Goal: Task Accomplishment & Management: Manage account settings

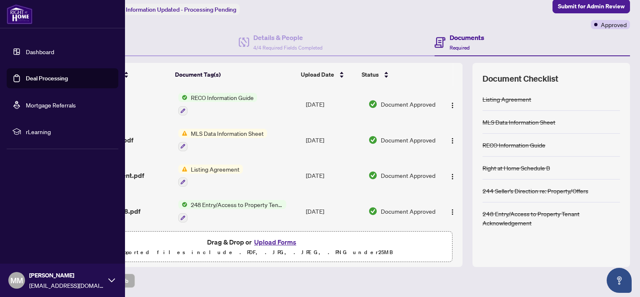
click at [42, 79] on link "Deal Processing" at bounding box center [47, 79] width 42 height 8
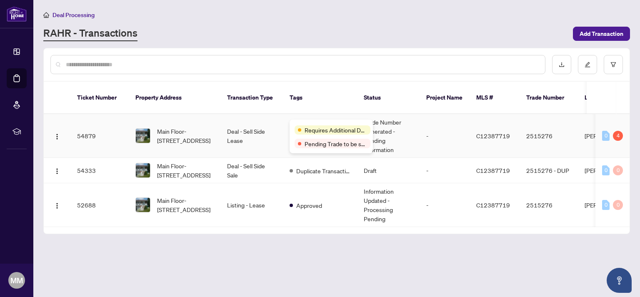
click at [305, 123] on div "Requires Additional Docs Pending Trade to be sent" at bounding box center [331, 137] width 83 height 34
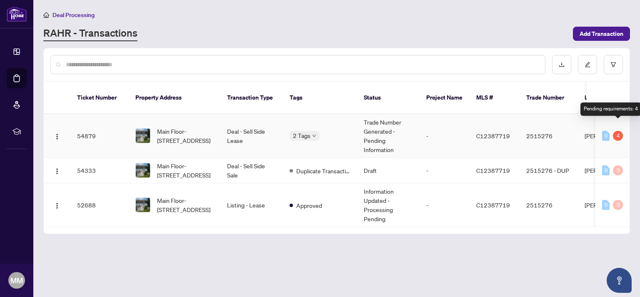
click at [619, 131] on div "4" at bounding box center [618, 136] width 10 height 10
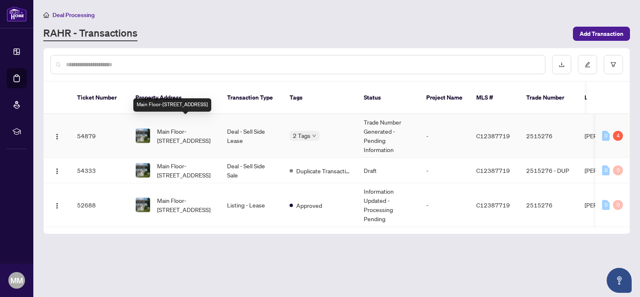
click at [192, 127] on span "Main Floor-[STREET_ADDRESS]" at bounding box center [185, 136] width 57 height 18
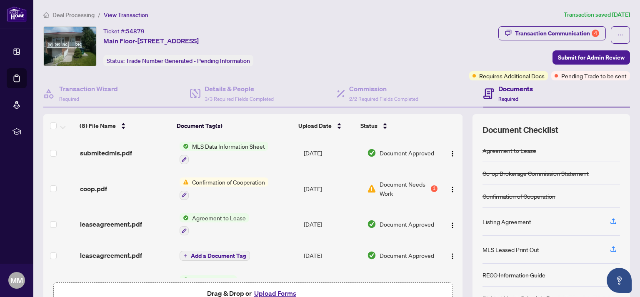
scroll to position [143, 0]
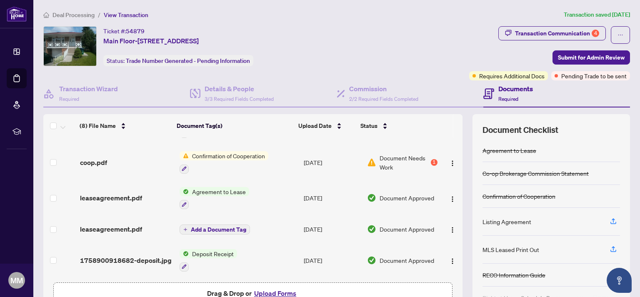
click at [416, 157] on div "Document Needs Work 1" at bounding box center [402, 162] width 70 height 18
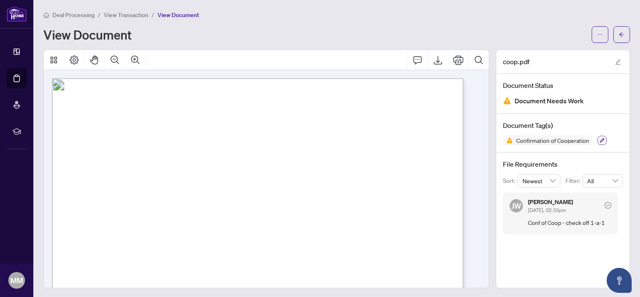
click at [600, 142] on icon "button" at bounding box center [602, 140] width 5 height 5
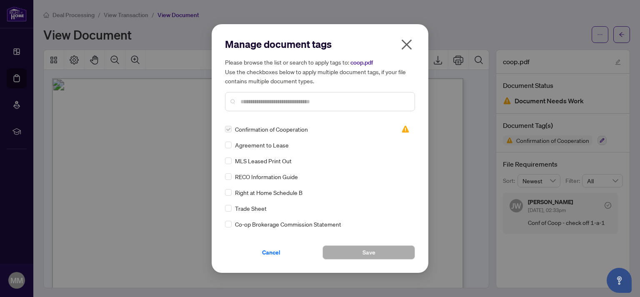
click at [403, 53] on span "button" at bounding box center [406, 46] width 13 height 17
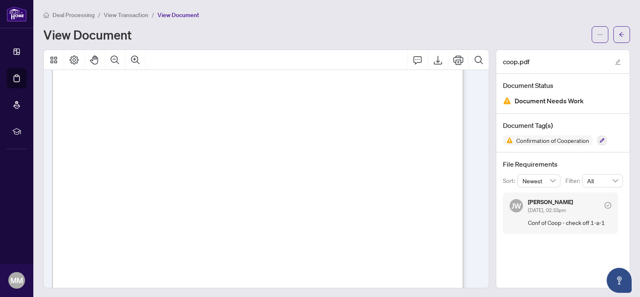
scroll to position [108, 0]
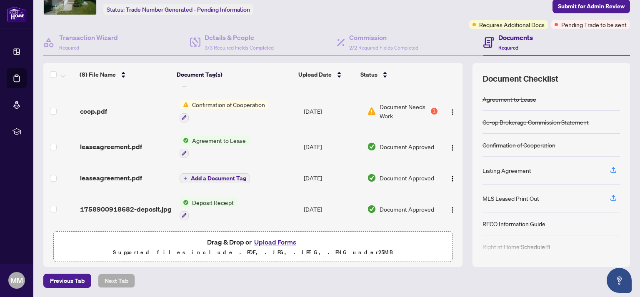
scroll to position [143, 0]
click at [431, 108] on div "1" at bounding box center [434, 111] width 7 height 7
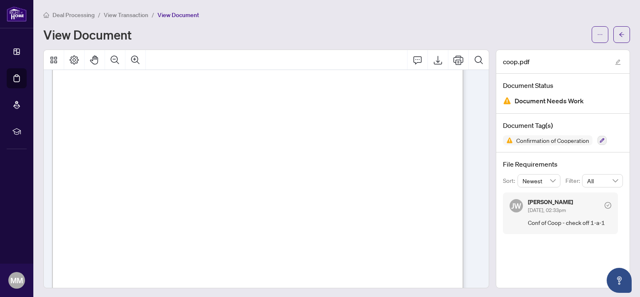
scroll to position [108, 0]
click at [454, 60] on icon "Print" at bounding box center [459, 60] width 10 height 10
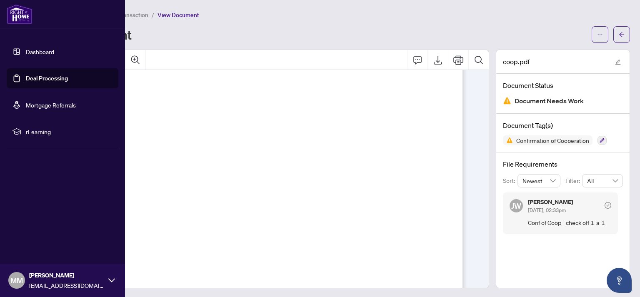
click at [47, 53] on link "Dashboard" at bounding box center [40, 52] width 28 height 8
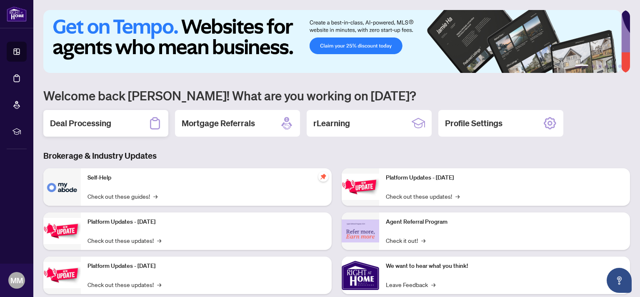
click at [88, 122] on h2 "Deal Processing" at bounding box center [80, 124] width 61 height 12
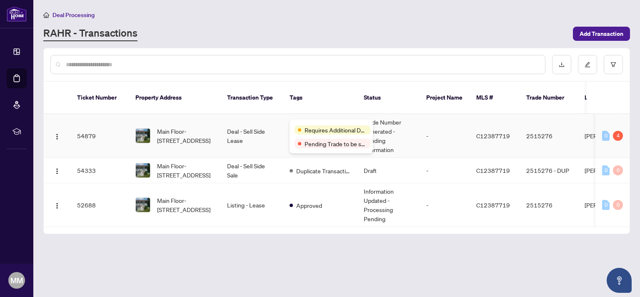
click at [311, 125] on div "Requires Additional Docs" at bounding box center [331, 130] width 73 height 10
click at [318, 146] on span "Pending Trade to be sent" at bounding box center [336, 143] width 63 height 9
click at [318, 132] on div "Pending Trade to be sent" at bounding box center [333, 126] width 62 height 13
click at [372, 129] on td "Trade Number Generated - Pending Information" at bounding box center [388, 136] width 63 height 44
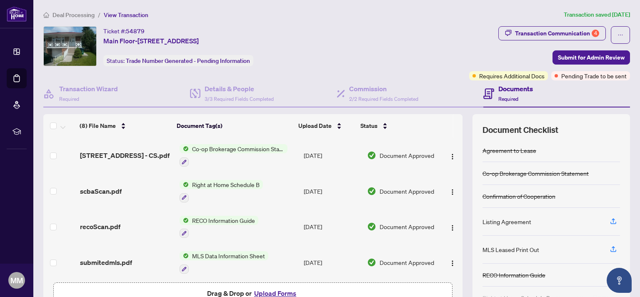
scroll to position [92, 0]
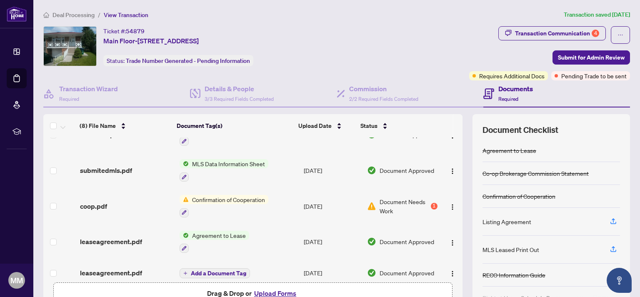
click at [263, 291] on button "Upload Forms" at bounding box center [275, 293] width 47 height 11
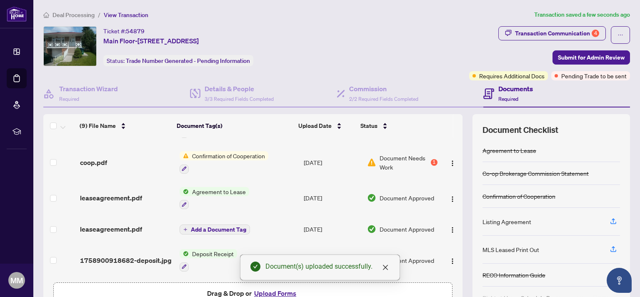
scroll to position [0, 0]
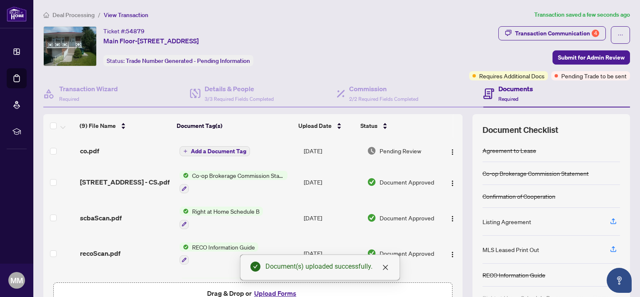
click at [218, 152] on span "Add a Document Tag" at bounding box center [218, 151] width 55 height 6
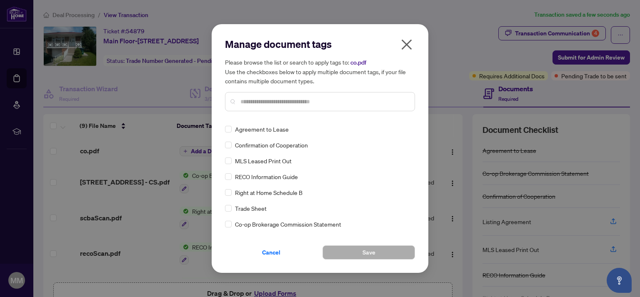
click at [256, 148] on span "Confirmation of Cooperation" at bounding box center [271, 144] width 73 height 9
click at [231, 145] on span at bounding box center [228, 145] width 7 height 7
click at [364, 254] on span "Save" at bounding box center [369, 252] width 13 height 13
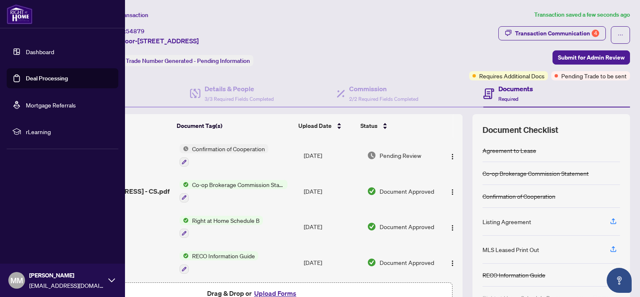
click at [36, 53] on link "Dashboard" at bounding box center [40, 52] width 28 height 8
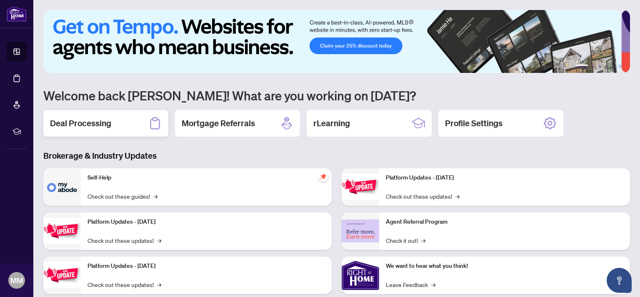
click at [94, 123] on h2 "Deal Processing" at bounding box center [80, 124] width 61 height 12
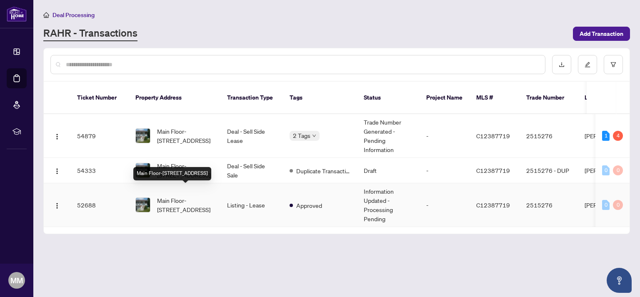
click at [171, 198] on span "Main Floor-[STREET_ADDRESS]" at bounding box center [185, 205] width 57 height 18
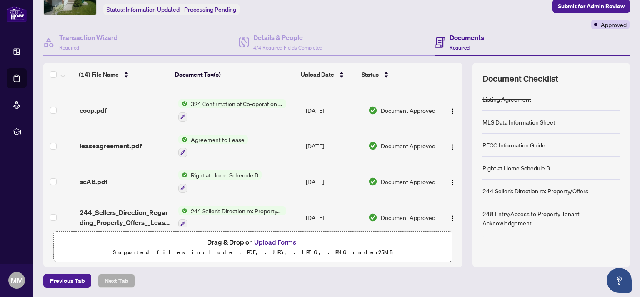
scroll to position [138, 0]
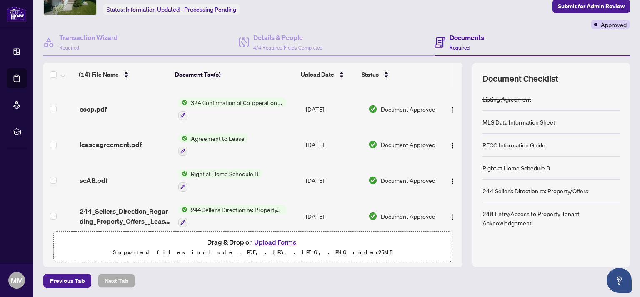
click at [212, 174] on span "Right at Home Schedule B" at bounding box center [225, 173] width 74 height 9
click at [213, 214] on span "Right at Home Schedule B" at bounding box center [214, 212] width 74 height 9
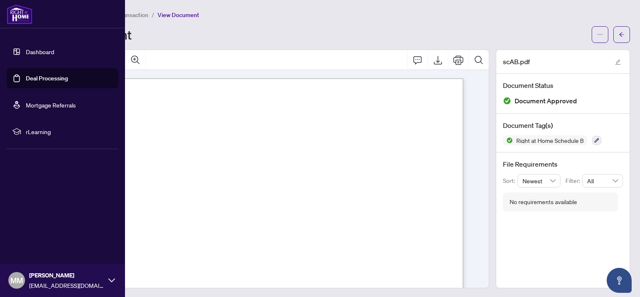
click at [49, 52] on link "Dashboard" at bounding box center [40, 52] width 28 height 8
